Goal: Transaction & Acquisition: Purchase product/service

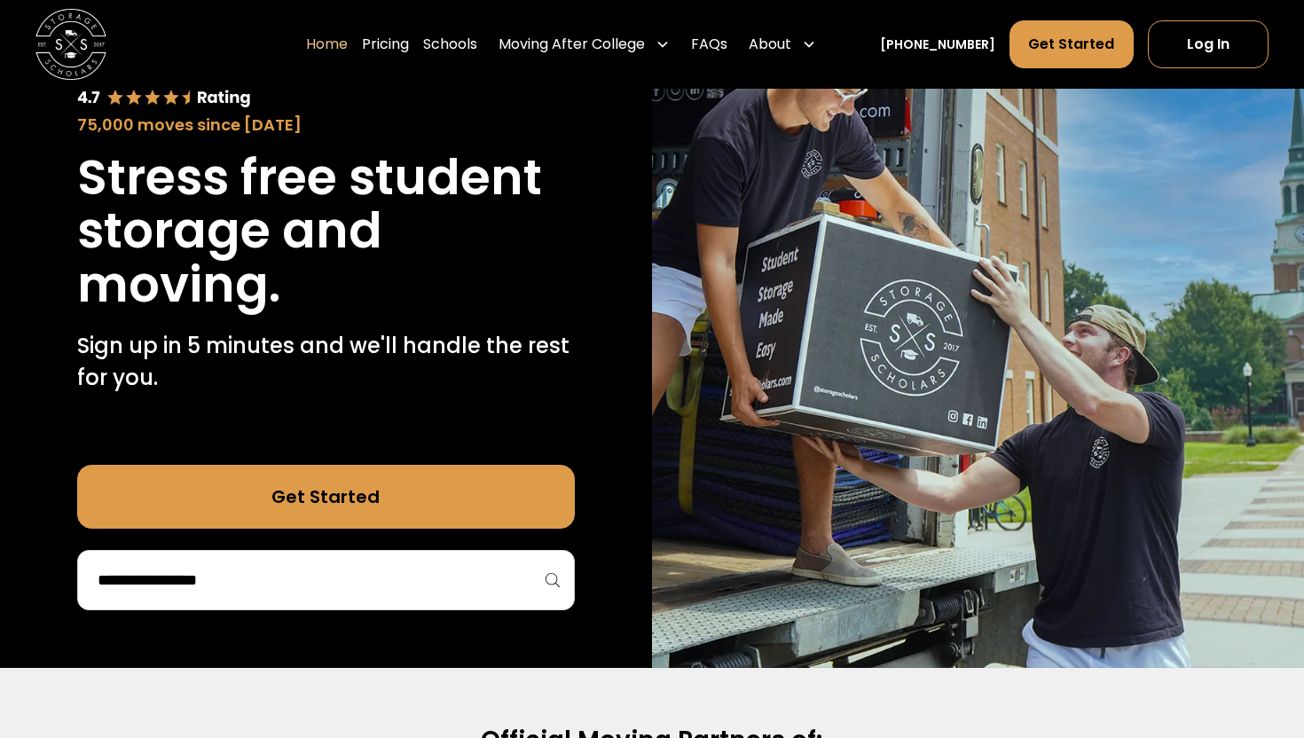
scroll to position [165, 0]
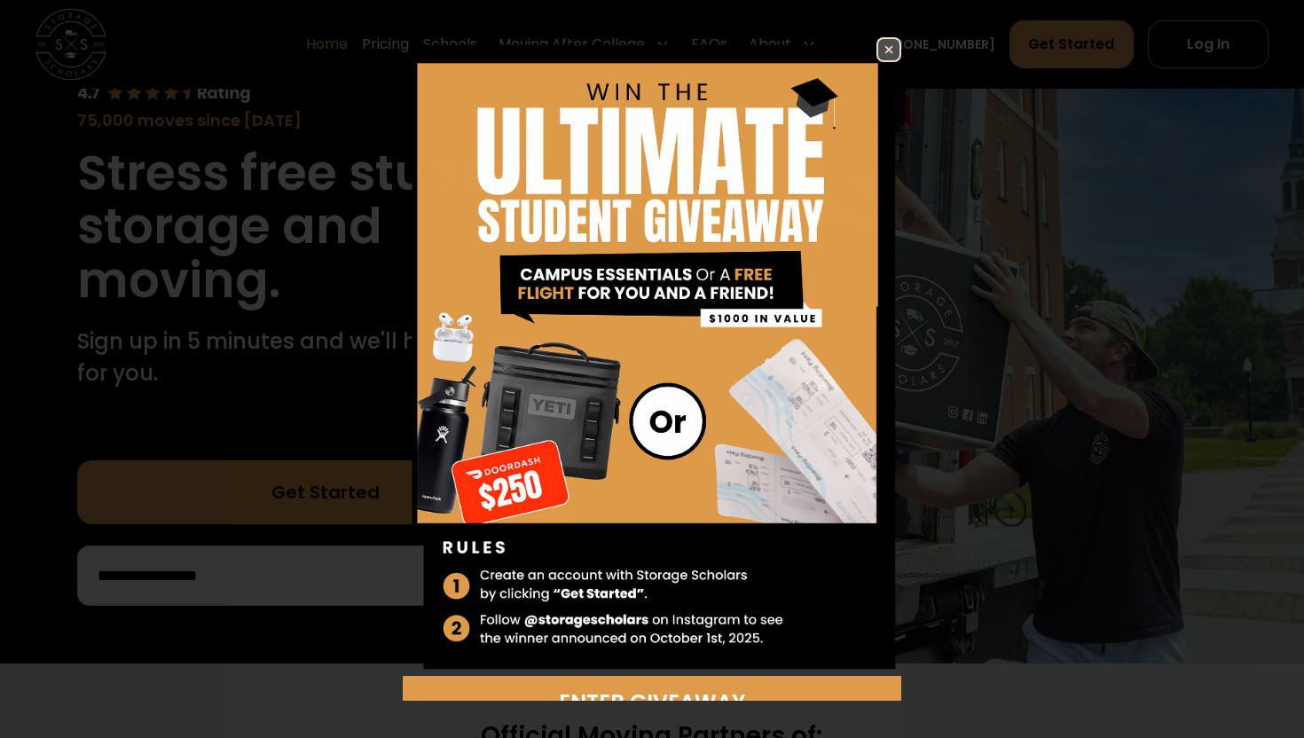
drag, startPoint x: 334, startPoint y: 511, endPoint x: 341, endPoint y: 538, distance: 28.4
click at [893, 51] on img at bounding box center [888, 49] width 21 height 21
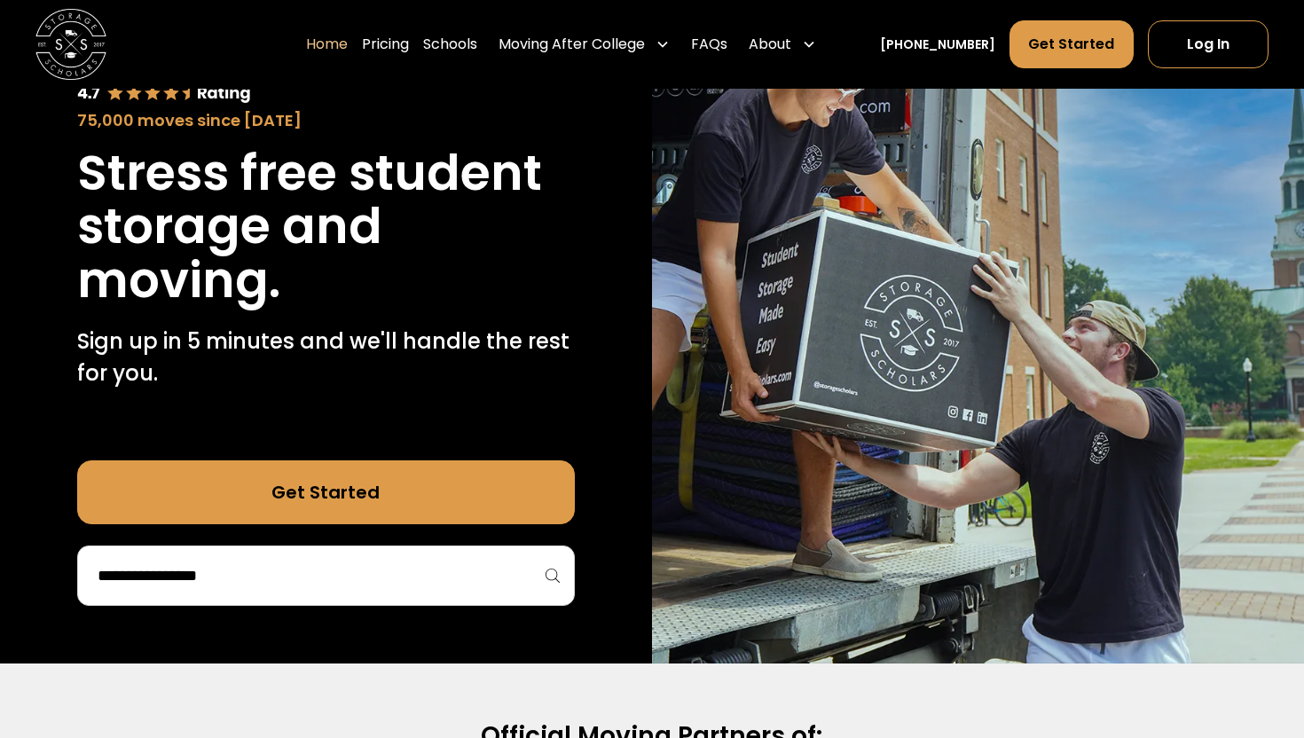
click at [177, 576] on input "search" at bounding box center [326, 576] width 460 height 30
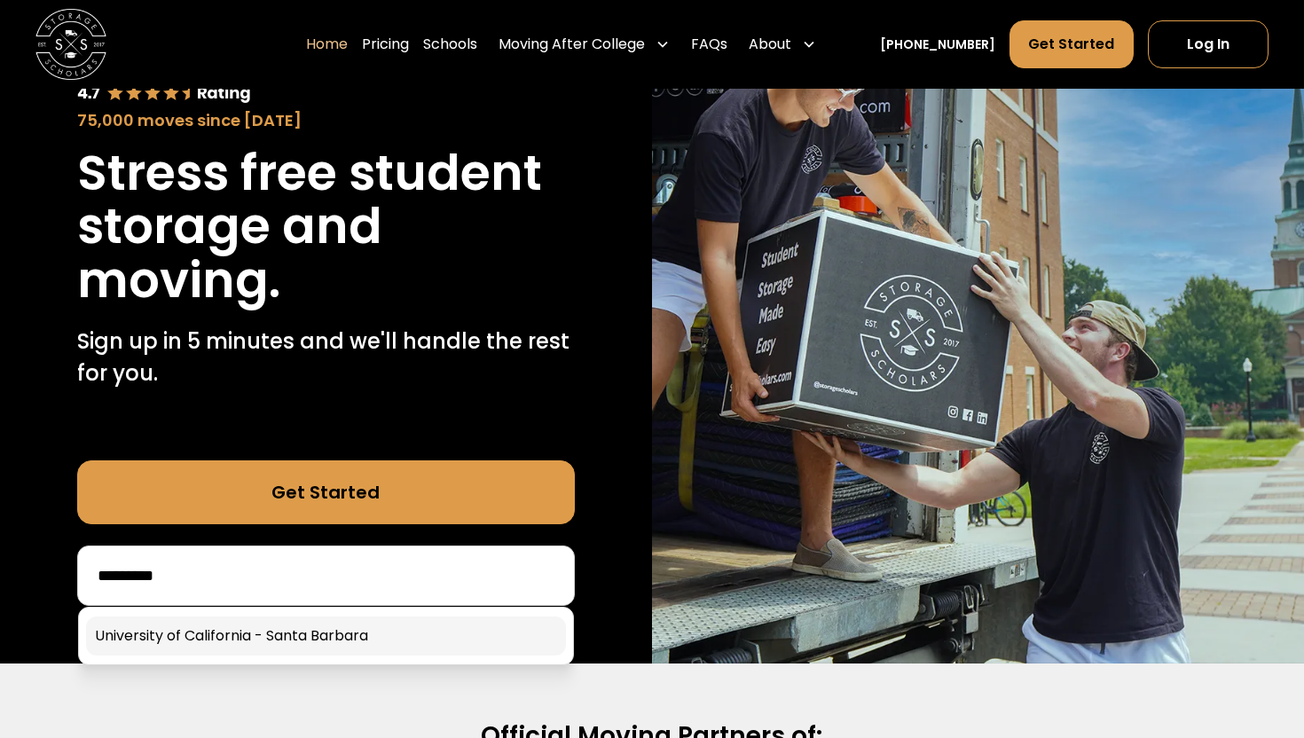
type input "*********"
click at [184, 633] on link at bounding box center [326, 636] width 480 height 39
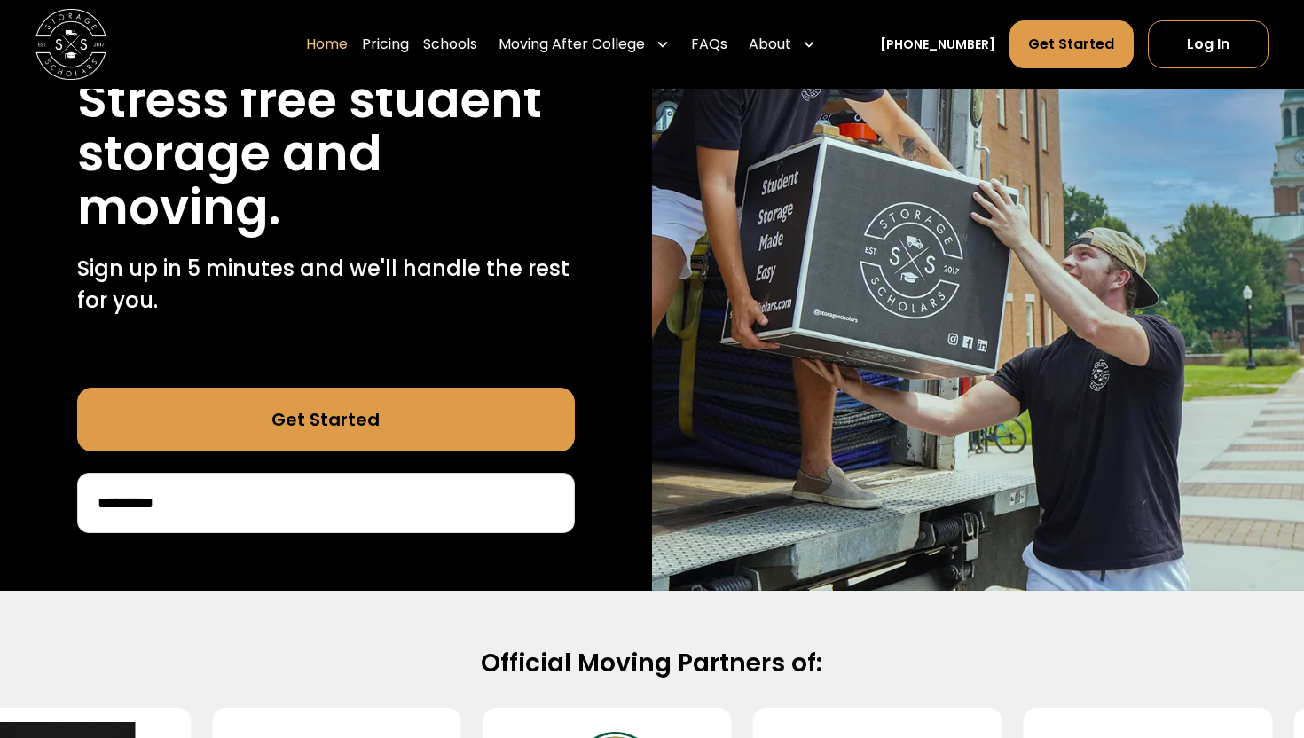
scroll to position [295, 0]
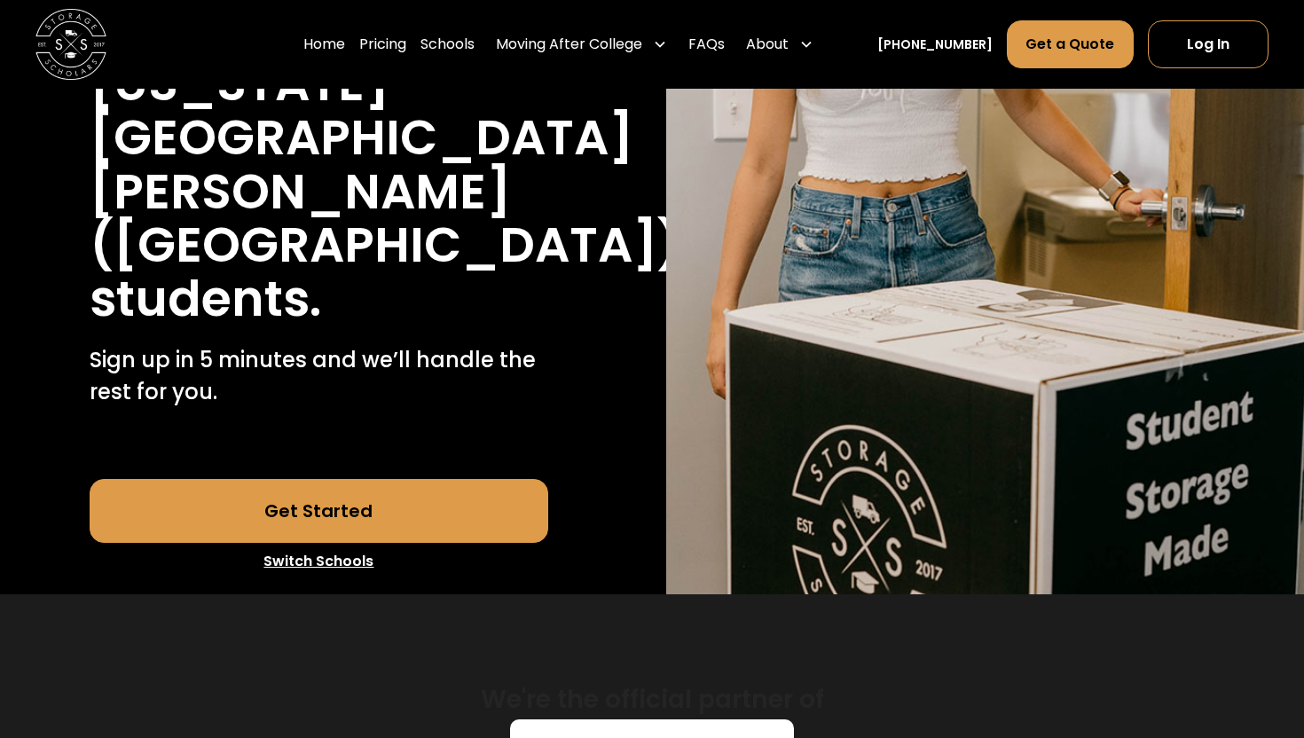
scroll to position [456, 0]
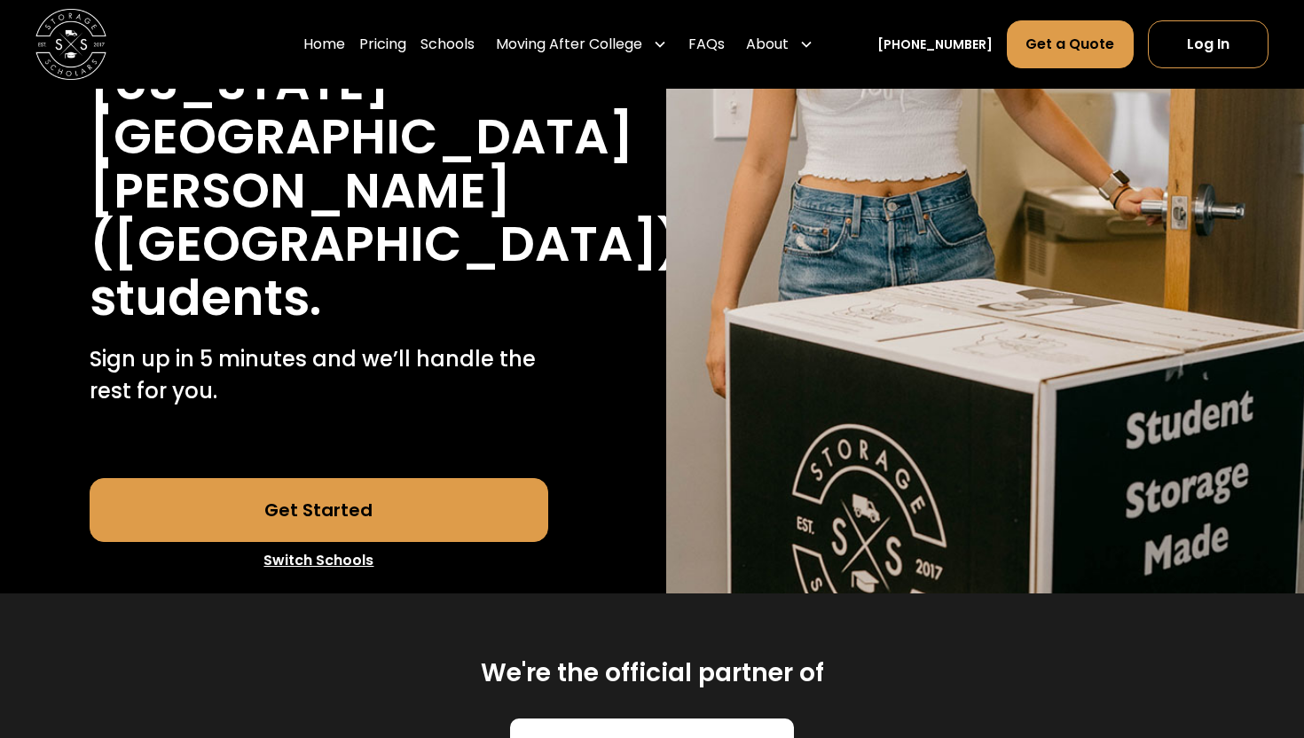
click at [337, 478] on link "Get Started" at bounding box center [319, 510] width 459 height 64
